Goal: Register for event/course

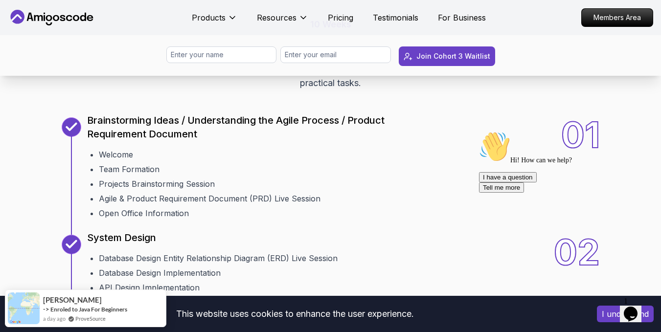
click at [444, 131] on div "01 Brainstorming Ideas / Understanding the Agile Process / Product Requirement …" at bounding box center [331, 168] width 538 height 102
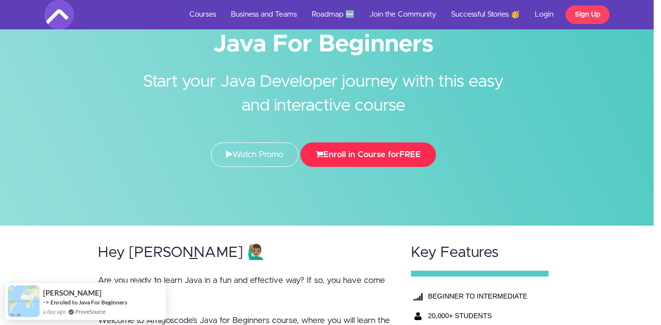
click at [367, 147] on button "Enroll in Course for FREE" at bounding box center [369, 154] width 136 height 24
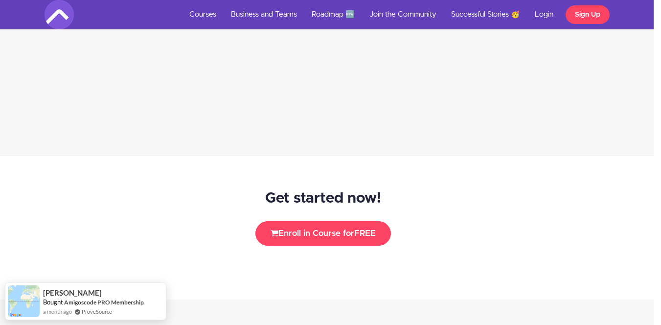
scroll to position [1191, 7]
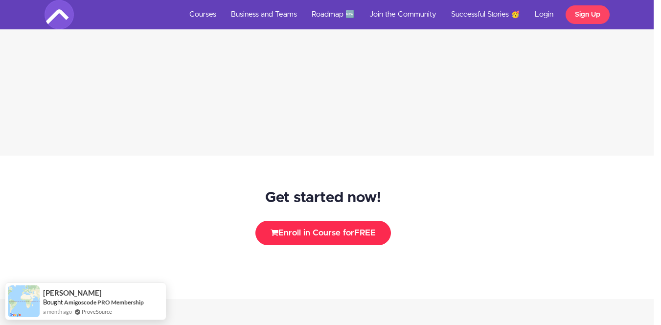
click at [347, 228] on button "Enroll in Course for FREE" at bounding box center [324, 233] width 136 height 24
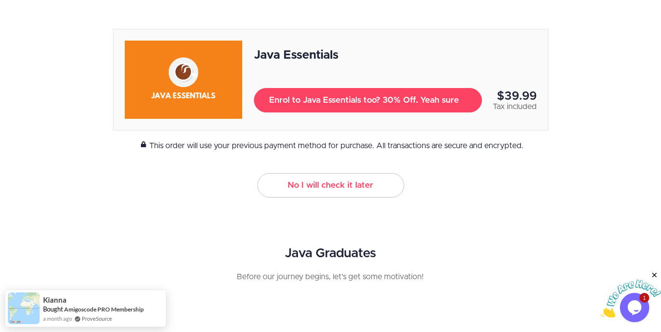
scroll to position [155, 0]
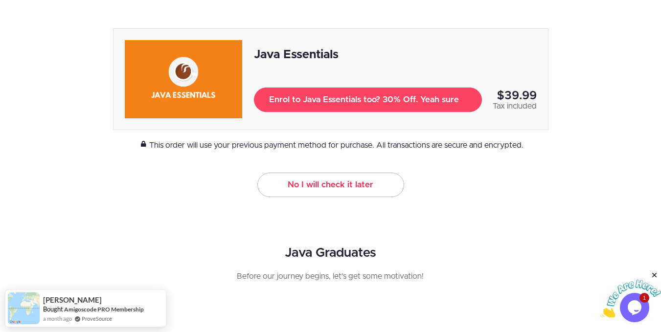
click at [358, 188] on link "No I will check it later" at bounding box center [330, 185] width 147 height 24
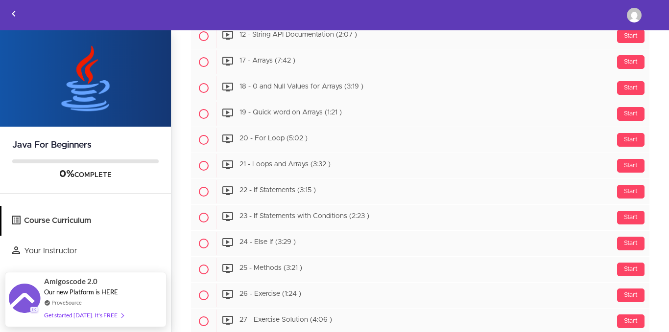
scroll to position [1182, 0]
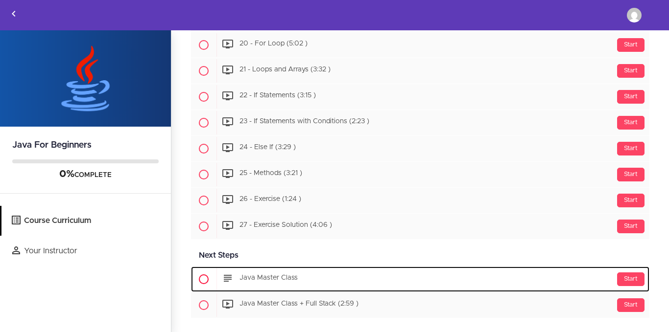
click at [283, 274] on div "Start Java Master Class" at bounding box center [432, 279] width 433 height 23
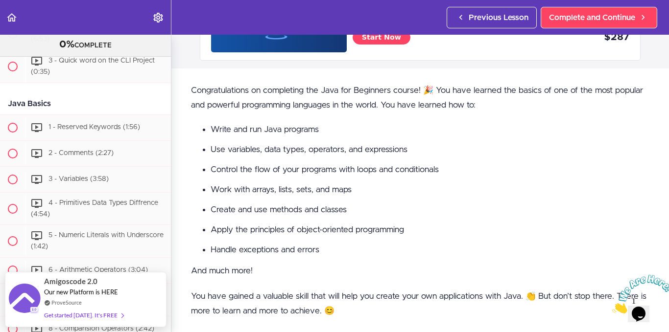
scroll to position [747, 0]
